Goal: Unclear

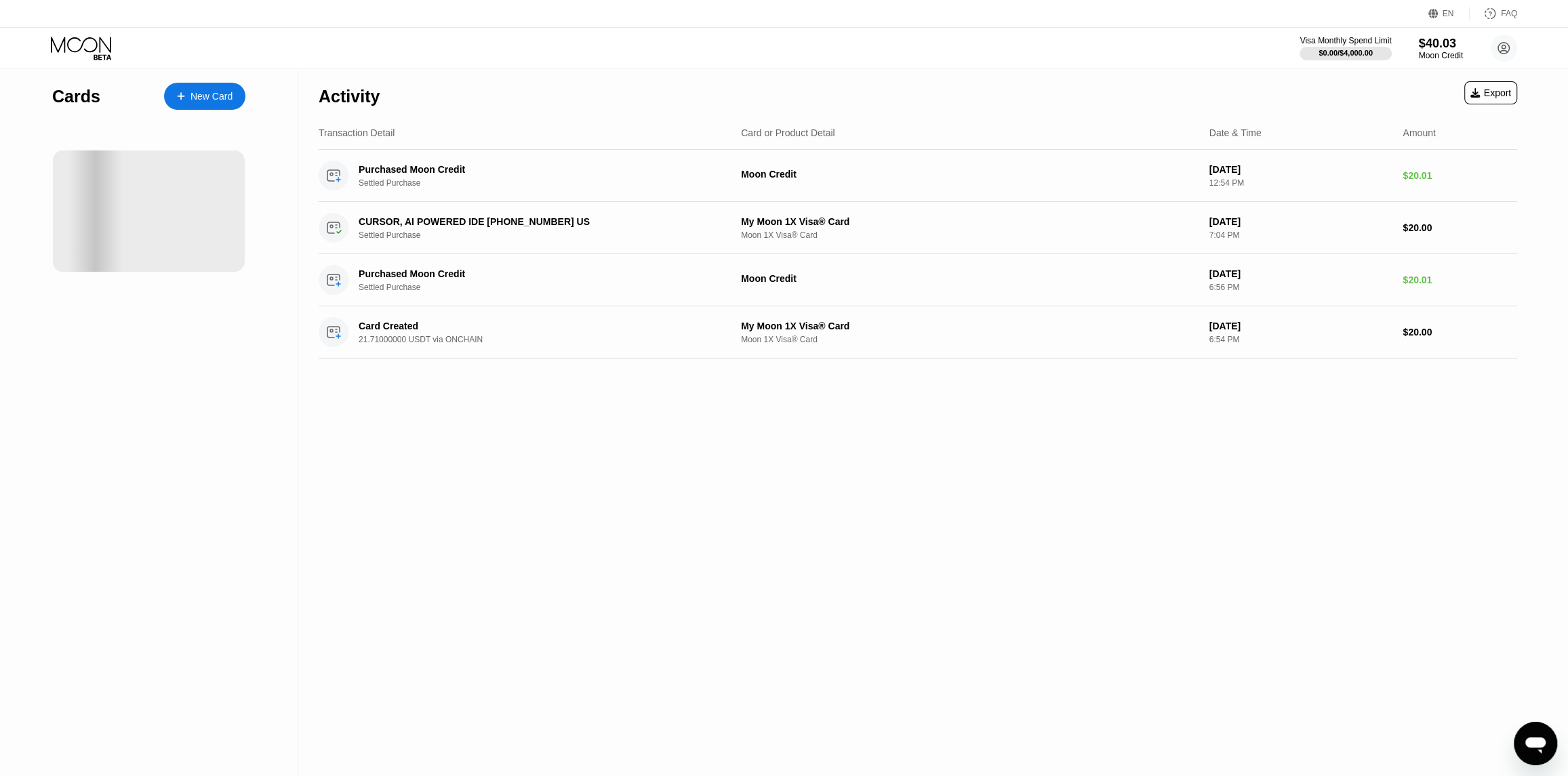
click at [671, 469] on div "Activity Export Transaction Detail Card or Product Detail Date & Time Amount Pu…" at bounding box center [917, 423] width 1239 height 707
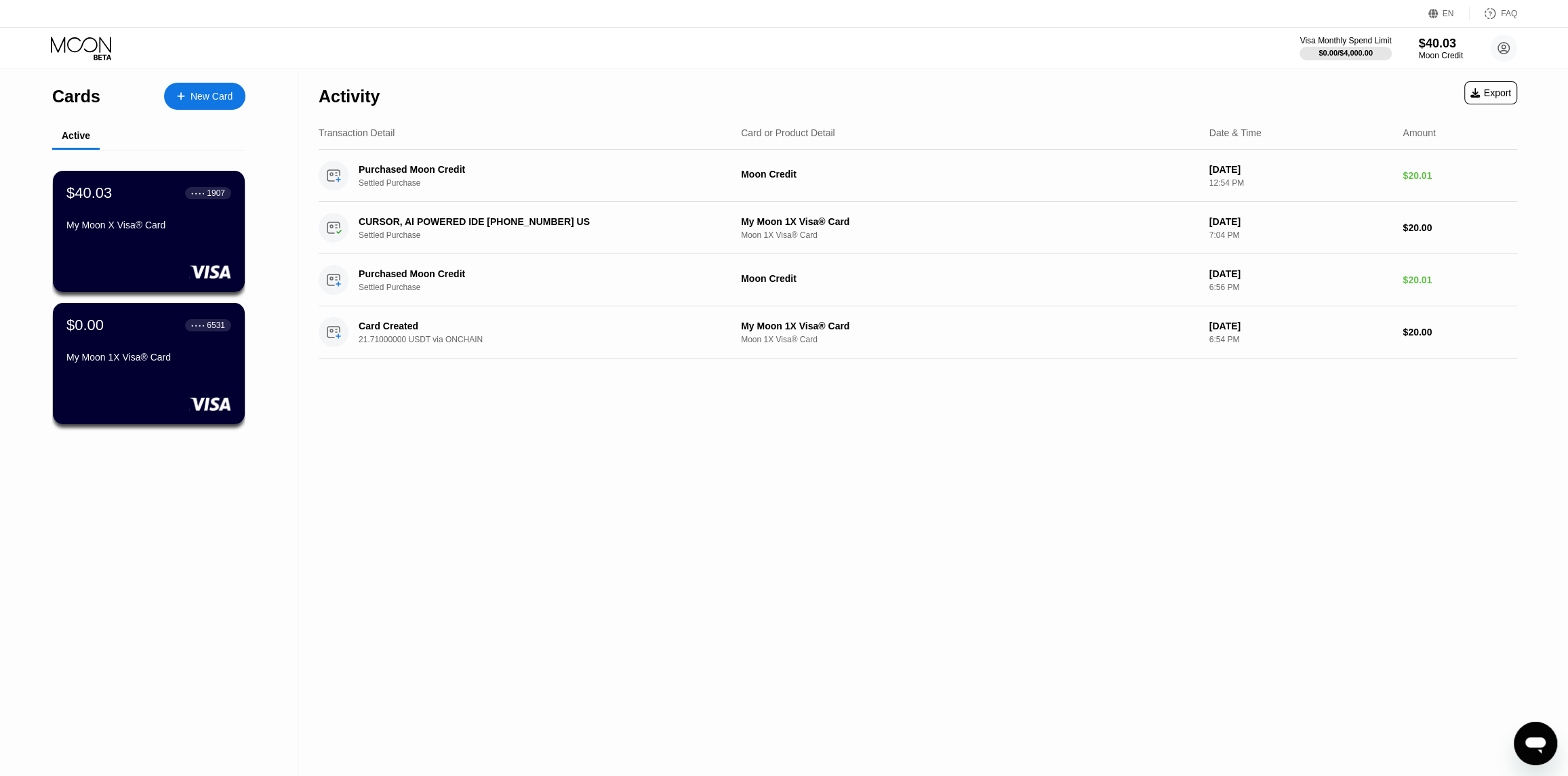
click at [443, 484] on div "Activity Export Transaction Detail Card or Product Detail Date & Time Amount Pu…" at bounding box center [917, 423] width 1239 height 707
click at [716, 123] on div "Transaction Detail Card or Product Detail Date & Time Amount" at bounding box center [918, 133] width 1198 height 33
click at [758, 133] on div "Card or Product Detail" at bounding box center [788, 133] width 94 height 11
click at [616, 392] on div "Activity Export Transaction Detail Card or Product Detail Date & Time Amount Pu…" at bounding box center [917, 423] width 1239 height 707
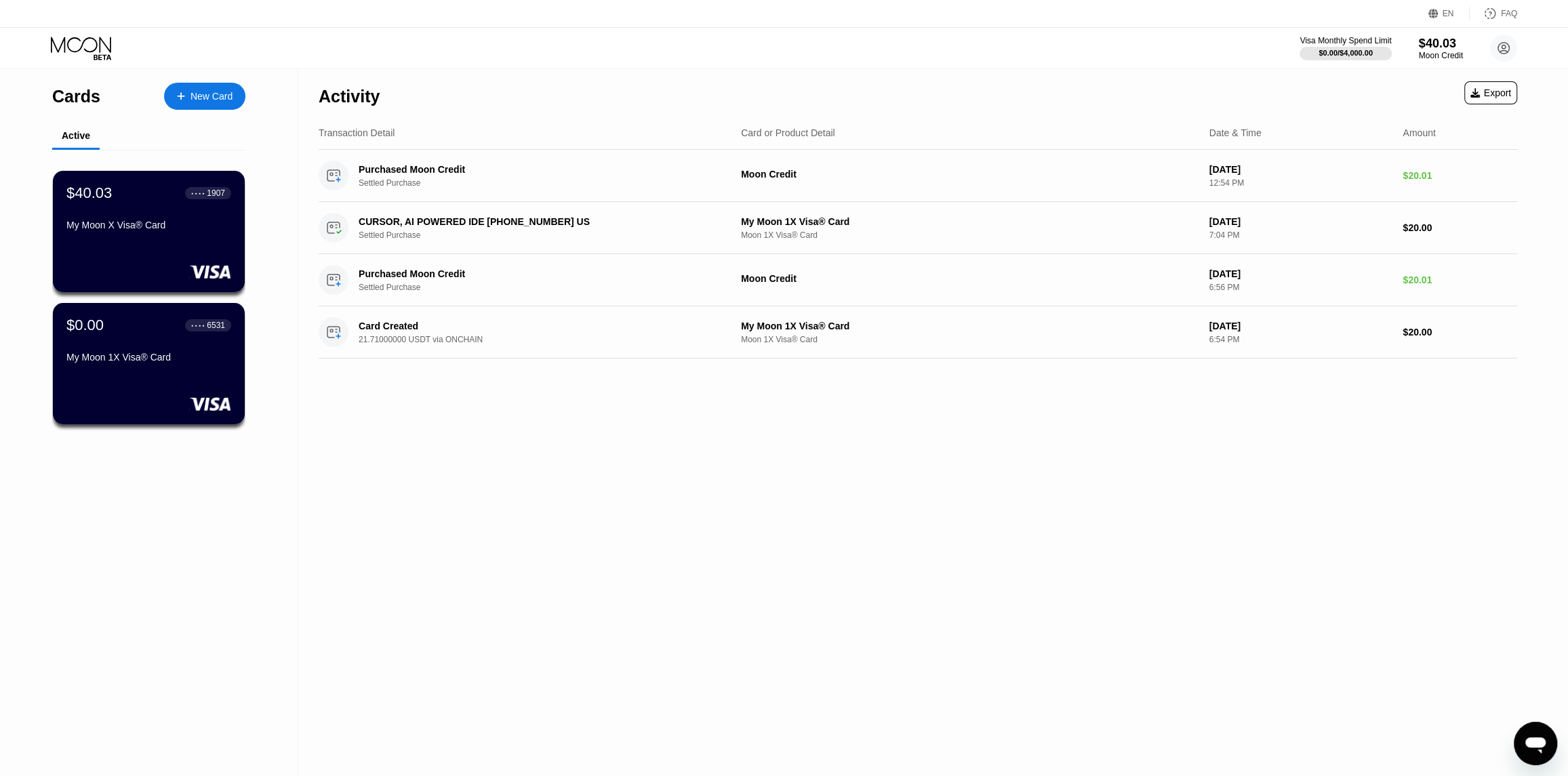
click at [1226, 85] on div "Activity Export" at bounding box center [918, 93] width 1198 height 47
click at [1414, 136] on div "Amount" at bounding box center [1419, 133] width 32 height 11
click at [1046, 87] on div "Activity Export" at bounding box center [918, 93] width 1198 height 47
click at [508, 119] on div "Transaction Detail Card or Product Detail Date & Time Amount" at bounding box center [918, 133] width 1198 height 33
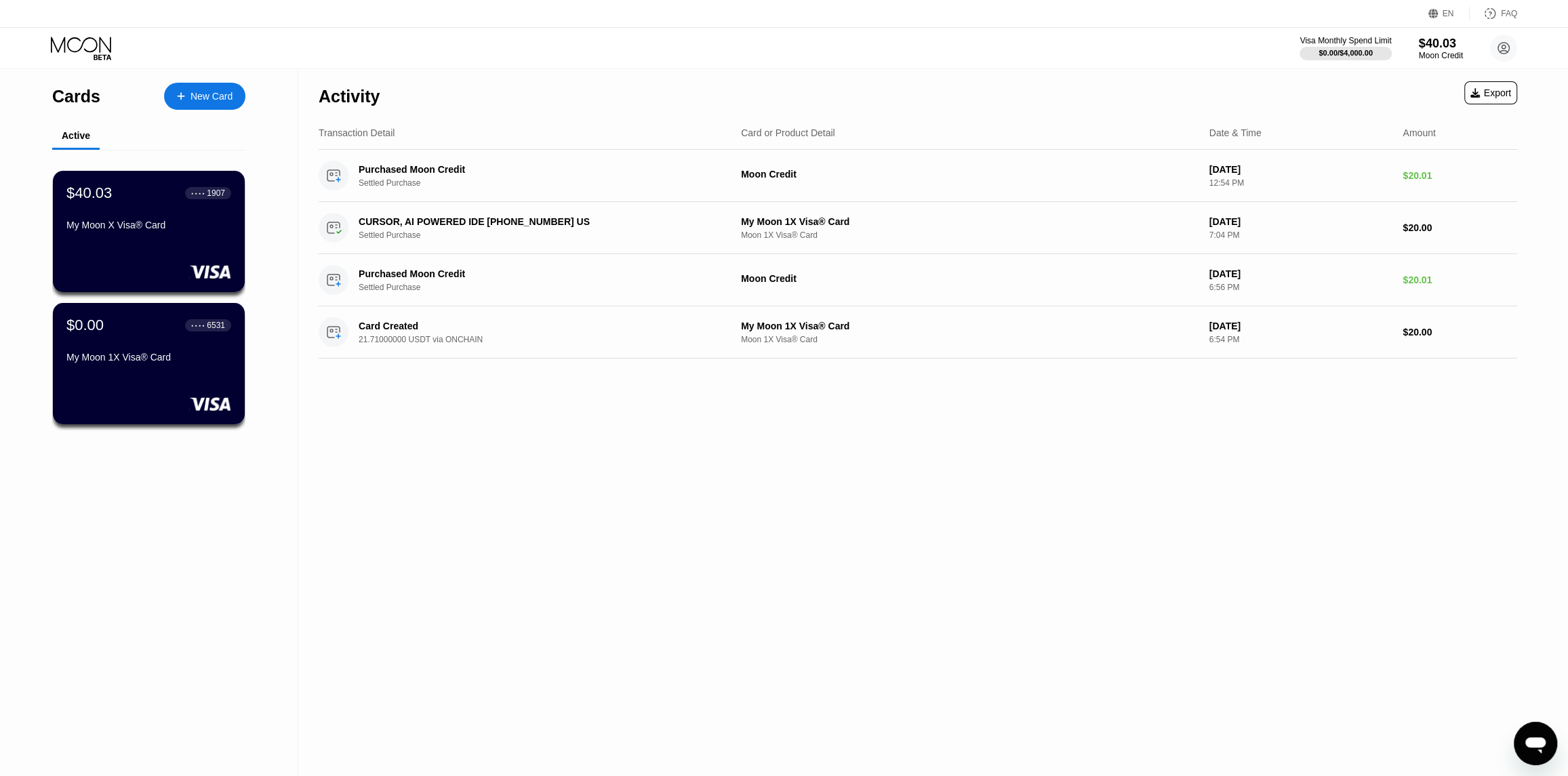
drag, startPoint x: 303, startPoint y: 0, endPoint x: 677, endPoint y: 66, distance: 379.8
click at [677, 66] on div "Visa Monthly Spend Limit $0.00 / $4,000.00 $40.03 Moon Credit [PERSON_NAME] [EM…" at bounding box center [784, 48] width 1568 height 41
drag, startPoint x: 279, startPoint y: 0, endPoint x: 592, endPoint y: 12, distance: 313.2
click at [592, 12] on div "EN Language Select an item Save FAQ" at bounding box center [784, 14] width 1568 height 28
click at [479, 27] on div "EN Language Select an item Save FAQ" at bounding box center [784, 14] width 1568 height 28
